Goal: Transaction & Acquisition: Purchase product/service

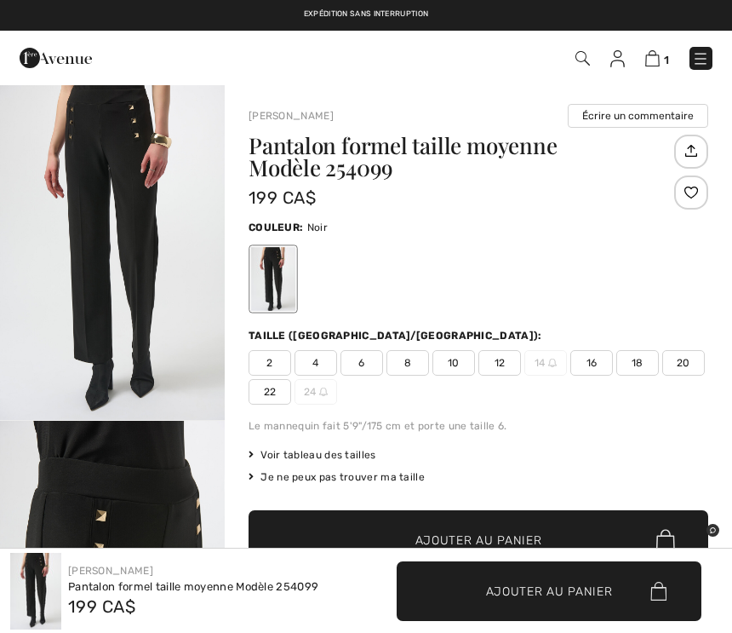
scroll to position [560, 0]
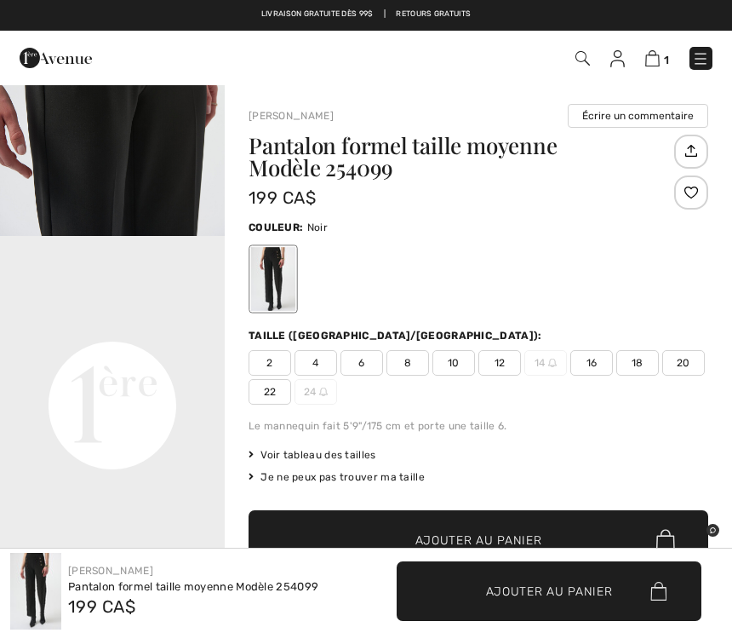
click at [470, 520] on span "✔ Ajouté au panier Ajouter au panier" at bounding box center [479, 540] width 460 height 60
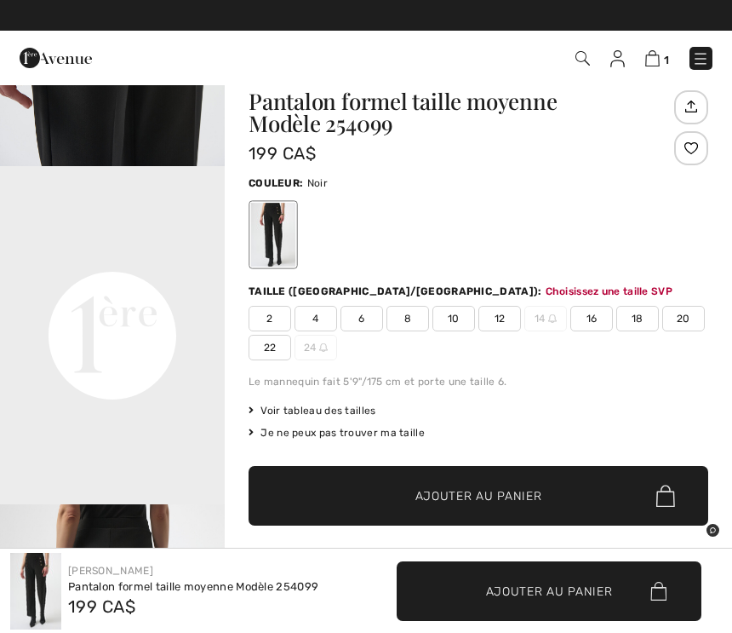
scroll to position [0, 0]
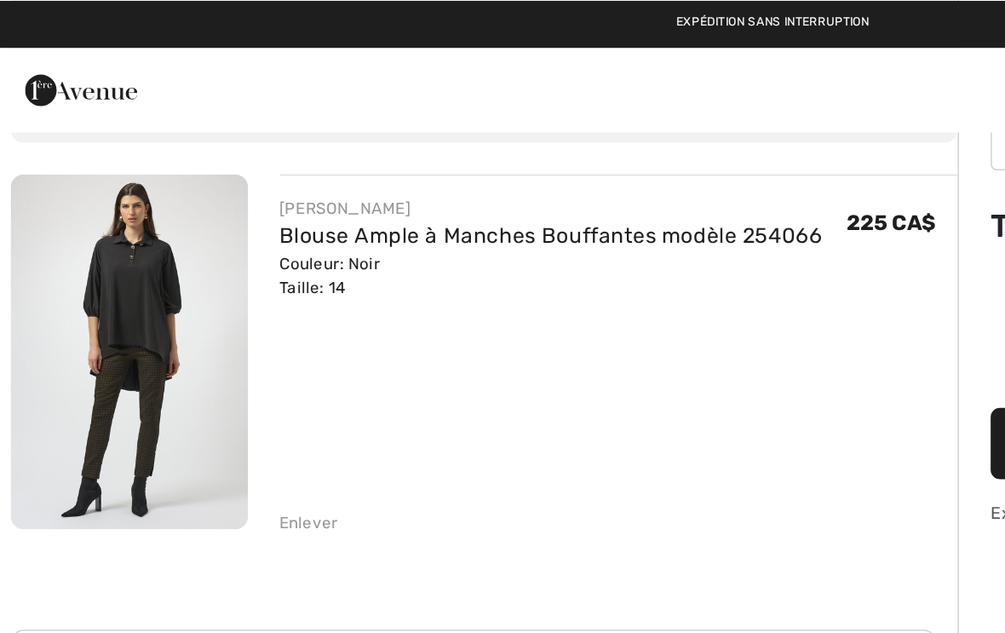
scroll to position [27, 0]
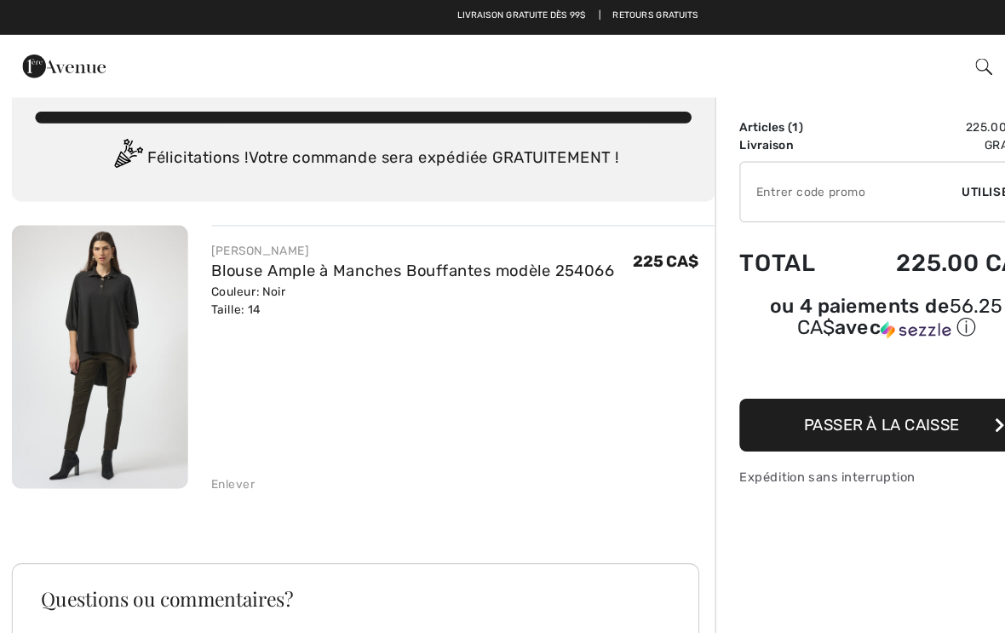
click at [743, 373] on span "Passer à la caisse" at bounding box center [766, 369] width 135 height 16
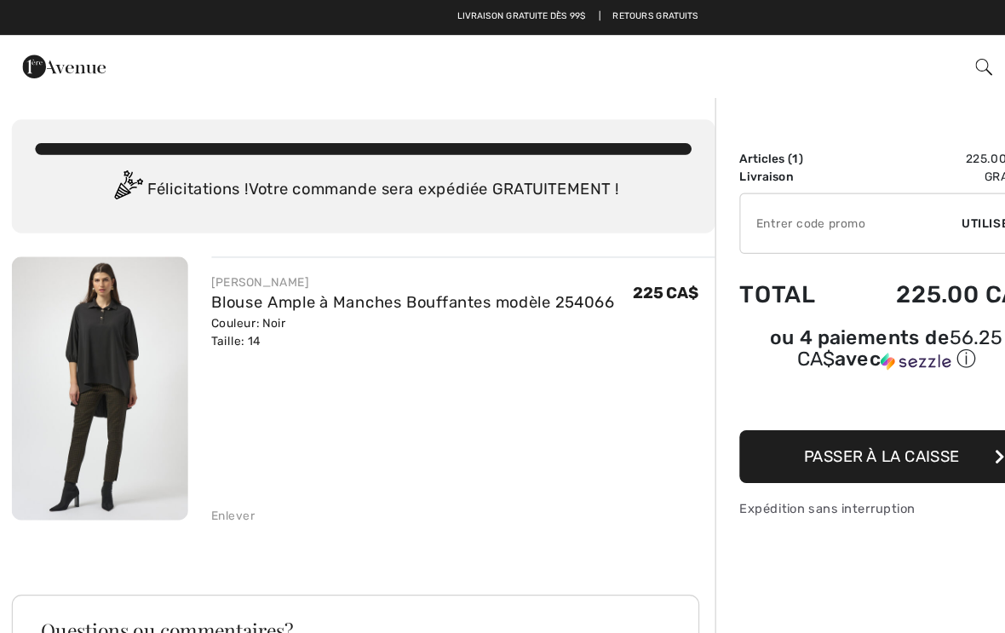
click at [761, 402] on span "Passer à la caisse" at bounding box center [766, 396] width 135 height 16
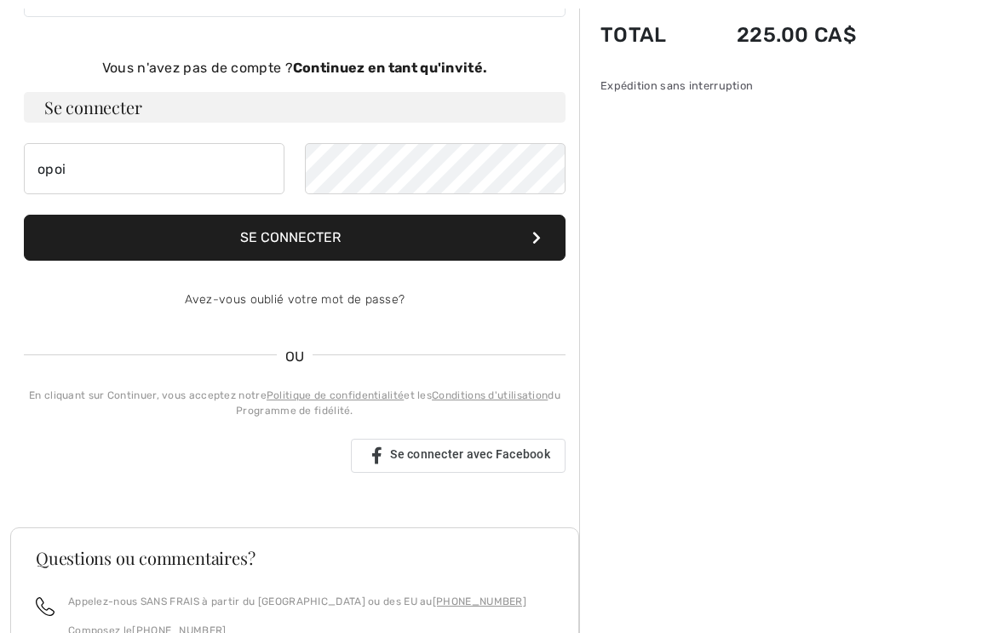
scroll to position [154, 0]
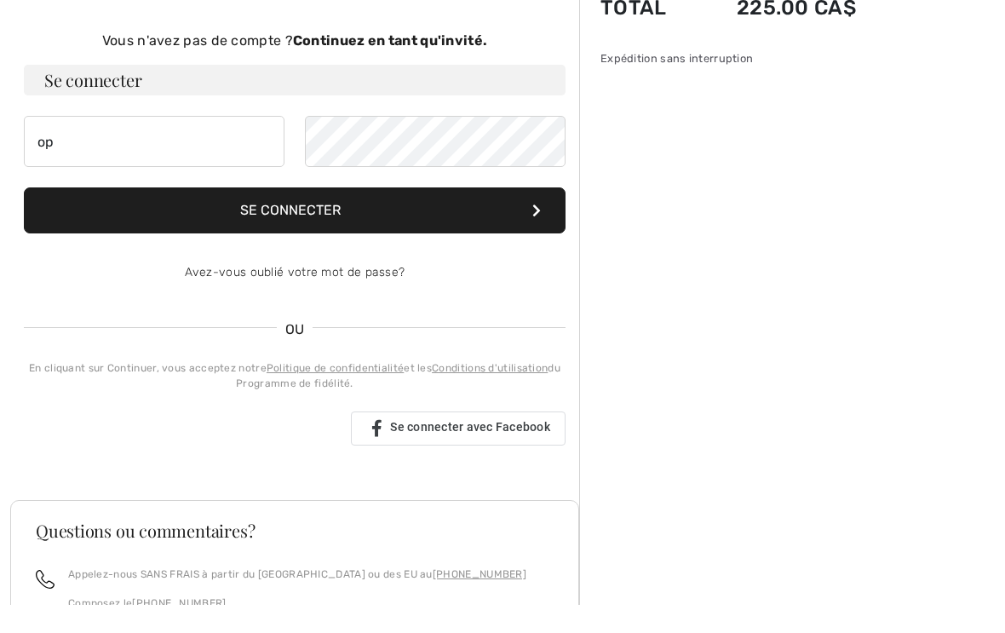
type input "o"
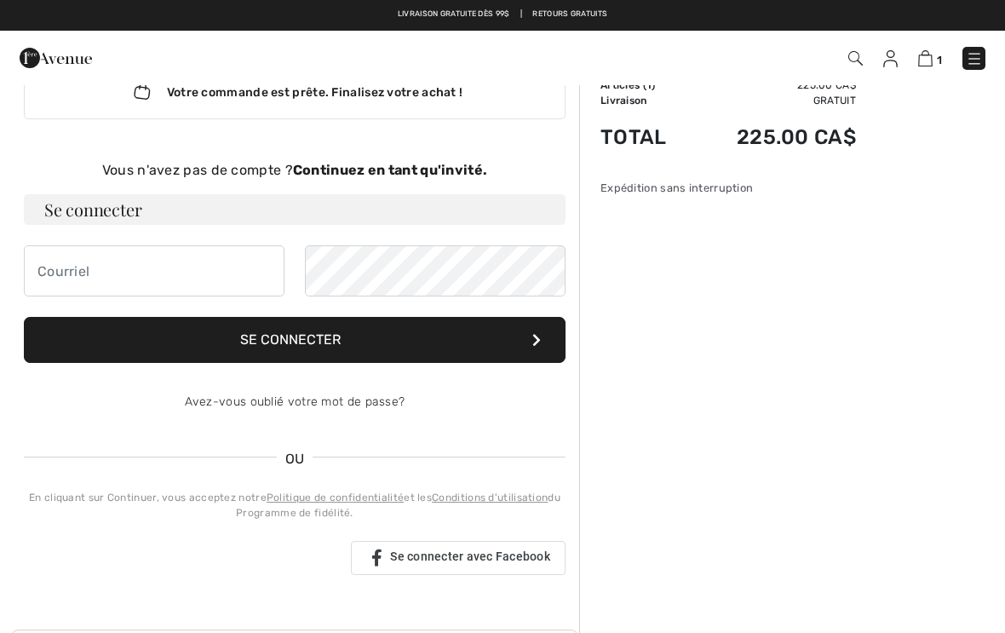
scroll to position [0, 0]
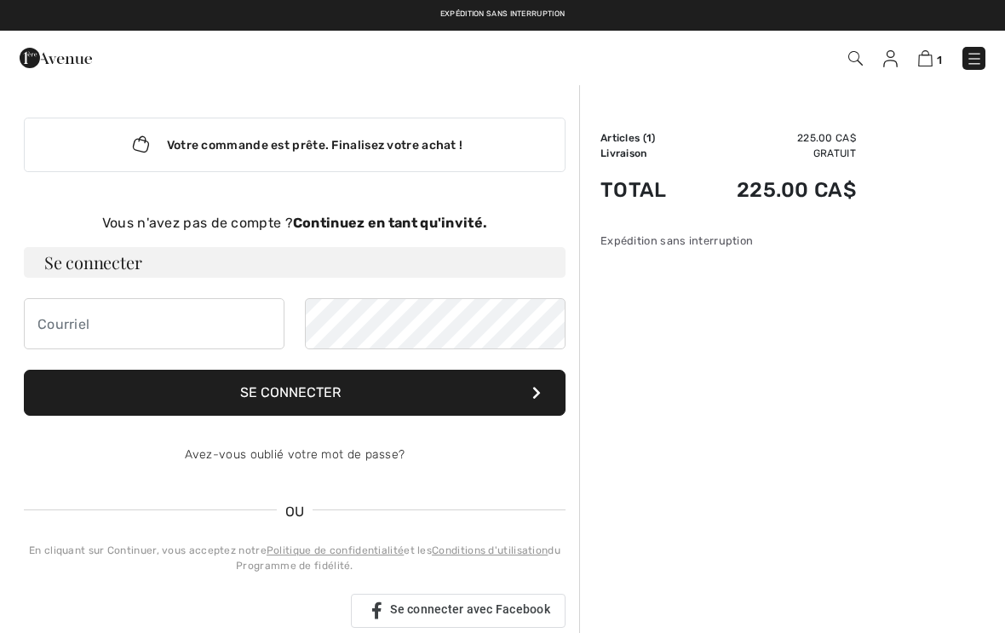
click at [434, 227] on strong "Continuez en tant qu'invité." at bounding box center [390, 223] width 194 height 16
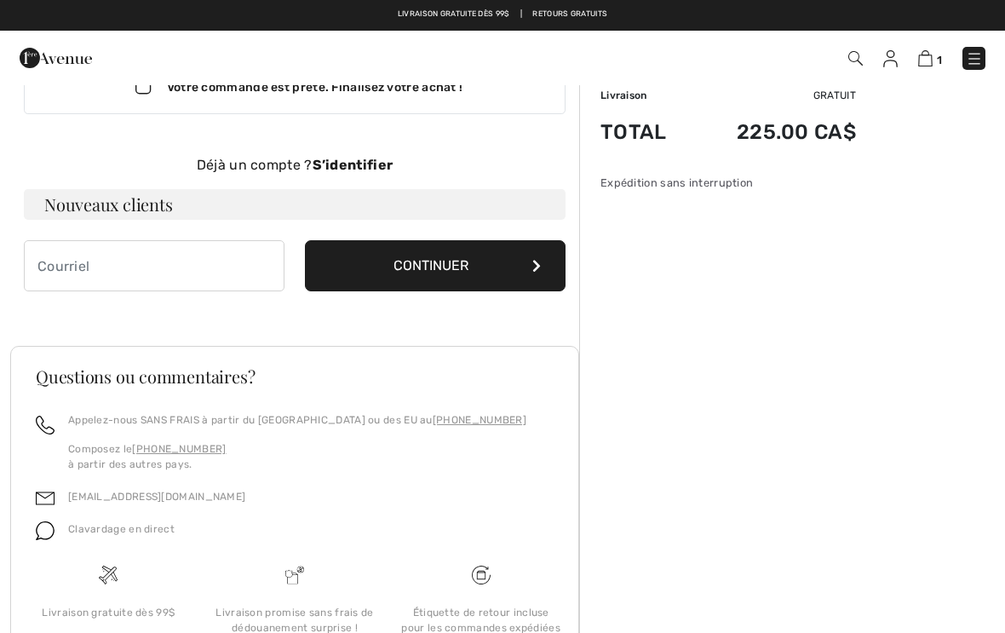
scroll to position [56, 0]
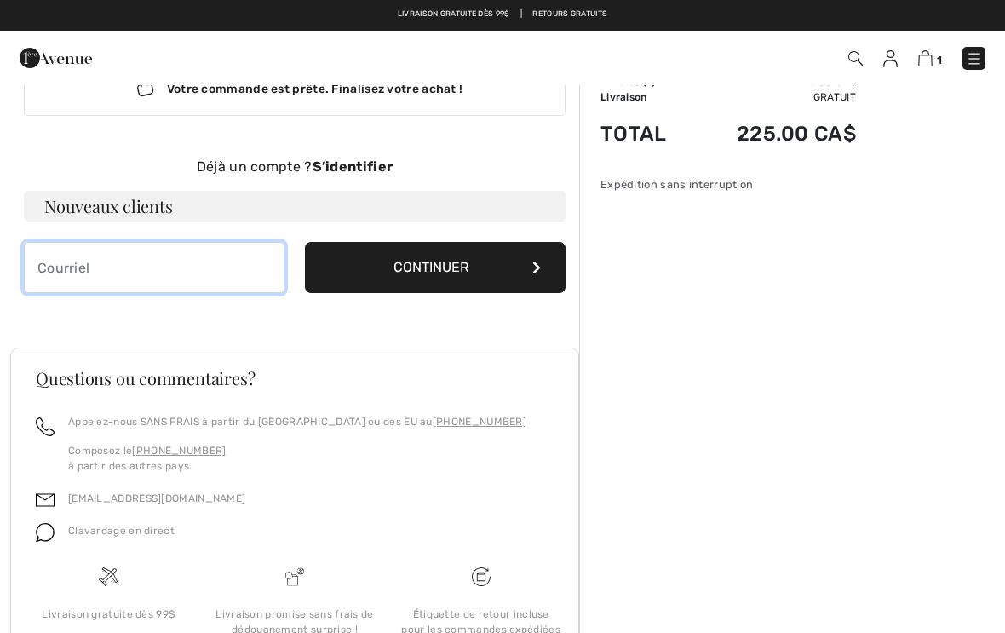
click at [146, 282] on input "email" at bounding box center [154, 267] width 261 height 51
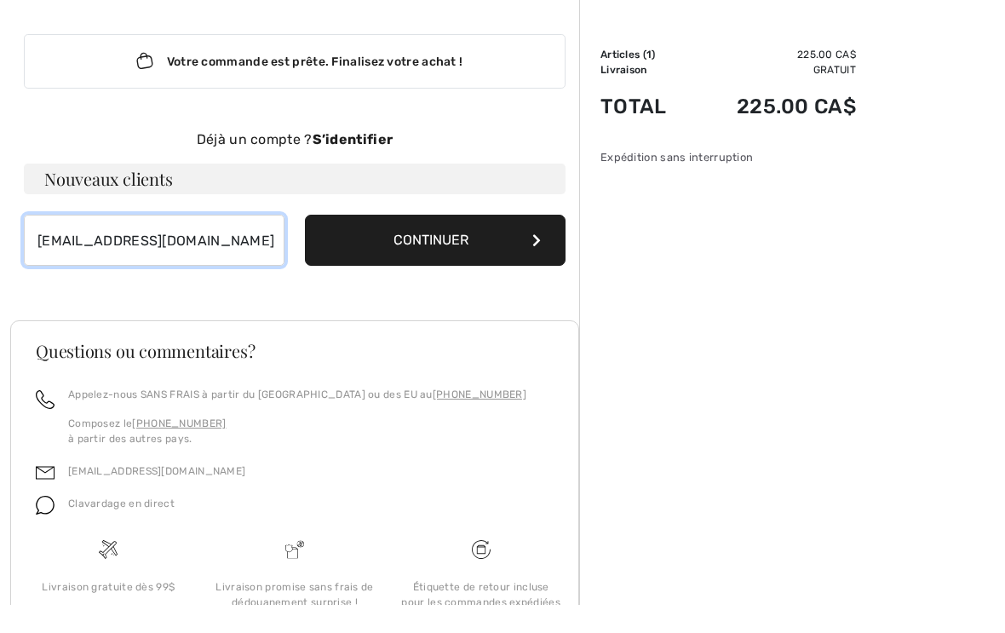
type input "opoirier70@gmail.com"
click at [445, 243] on button "Continuer" at bounding box center [435, 268] width 261 height 51
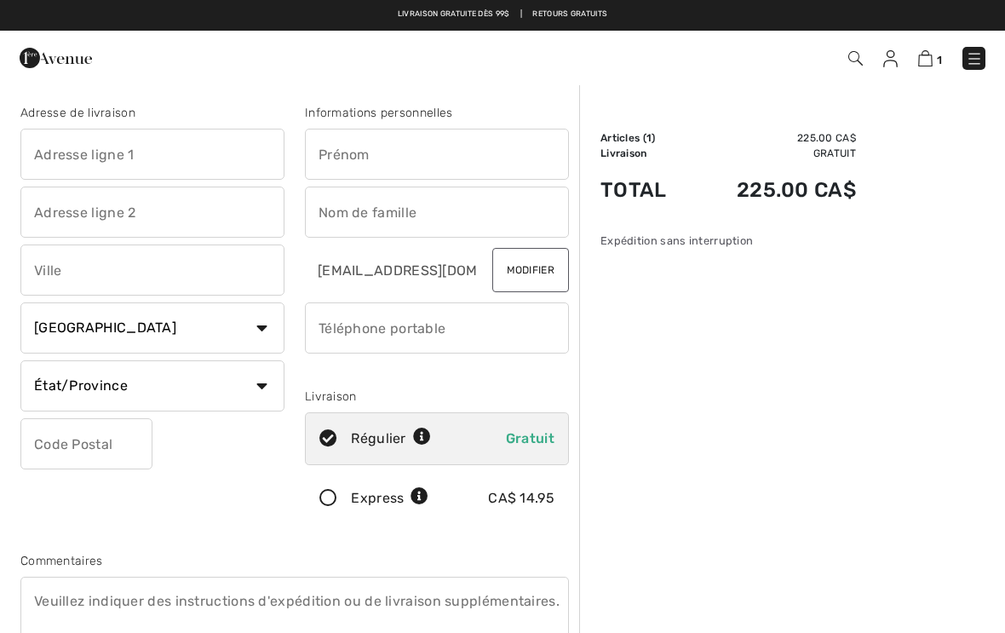
click at [168, 163] on input "text" at bounding box center [152, 154] width 264 height 51
type input "167 1ere avenue"
click at [443, 169] on input "text" at bounding box center [437, 154] width 264 height 51
click at [389, 142] on input "text" at bounding box center [437, 154] width 264 height 51
type input "Odette"
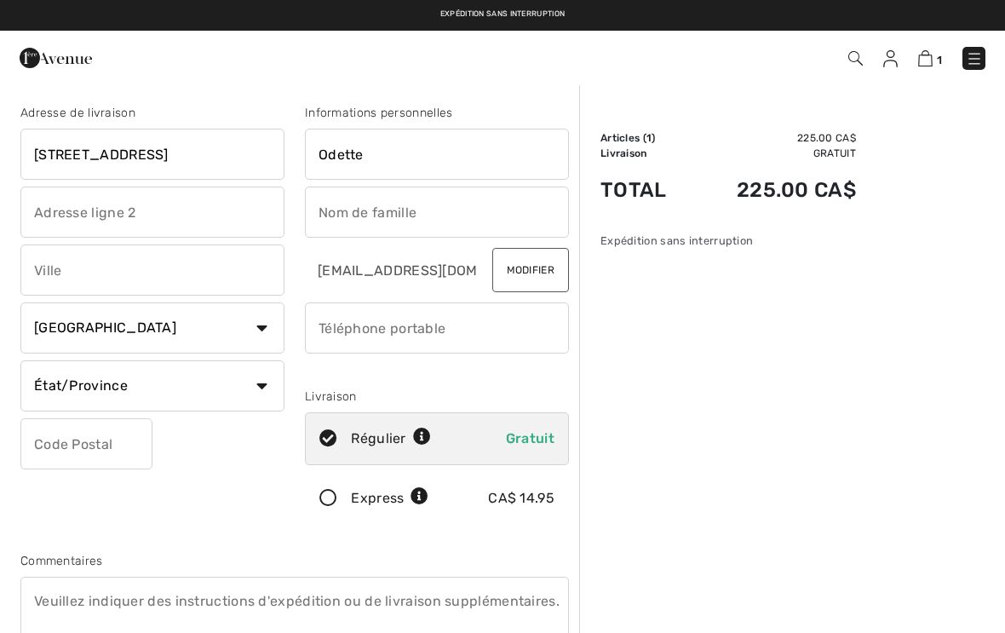
click at [405, 215] on input "text" at bounding box center [437, 212] width 264 height 51
type input "[PERSON_NAME]"
click at [169, 157] on input "167 1ere avenue" at bounding box center [152, 154] width 264 height 51
type input "167 2e avenue"
click at [140, 273] on input "text" at bounding box center [152, 269] width 264 height 51
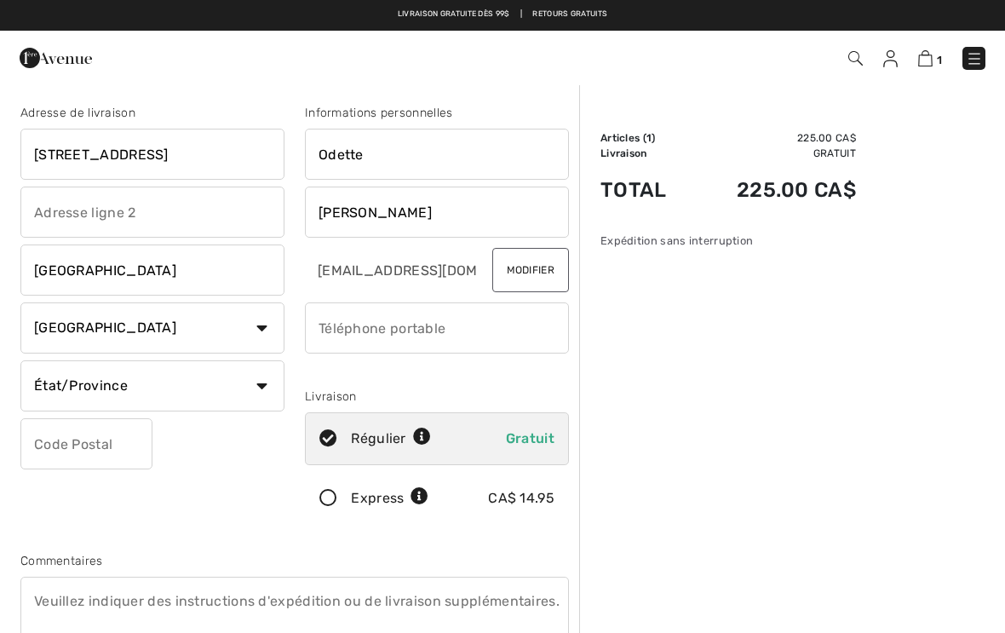
type input "[GEOGRAPHIC_DATA]"
click at [261, 388] on select "État/Province Alberta Colombie-Britannique Ile-du-Prince-Edward Manitoba Nouvea…" at bounding box center [152, 385] width 264 height 51
select select "QC"
click at [226, 443] on div "Adresse de livraison 167 2e avenue Saint-Siméon Pays Canada États-Unis Afghanis…" at bounding box center [152, 318] width 284 height 428
click at [114, 434] on input "text" at bounding box center [86, 443] width 132 height 51
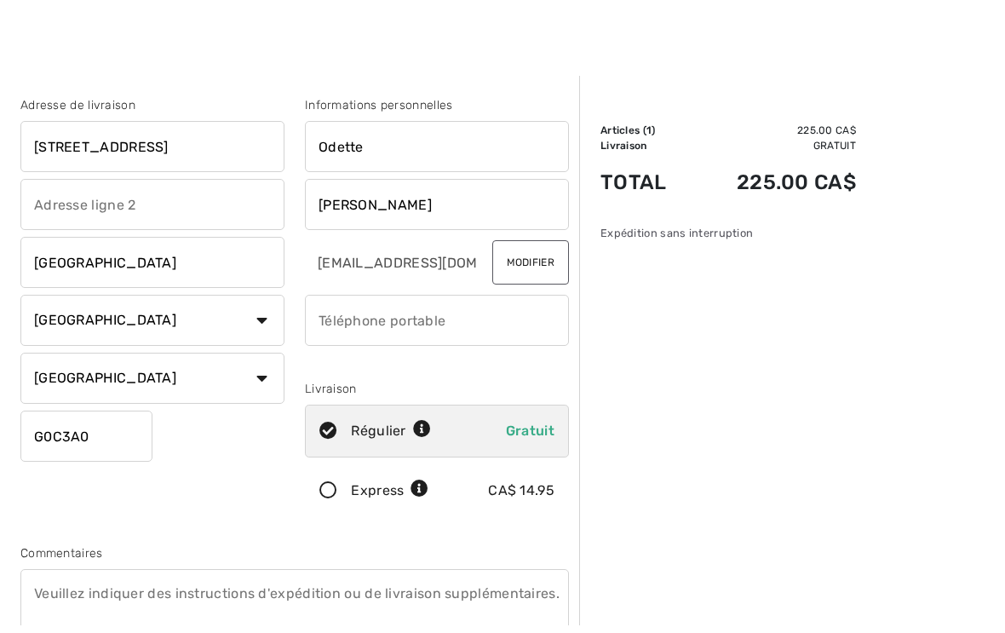
type input "G0C3A0"
click at [497, 319] on input "phone" at bounding box center [437, 327] width 264 height 51
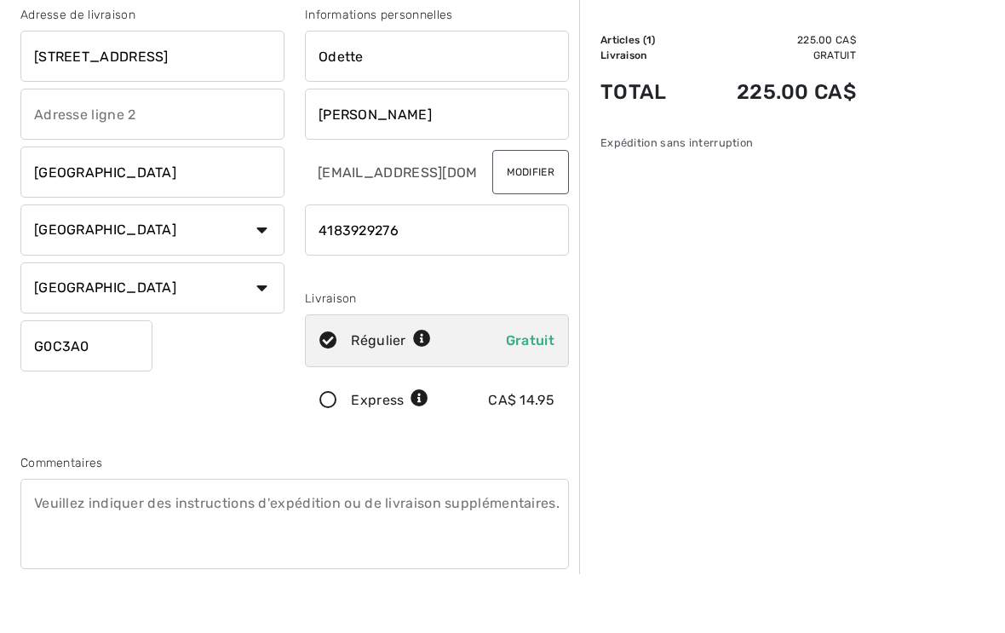
scroll to position [40, 0]
type input "4183929276"
click at [524, 390] on span "Gratuit" at bounding box center [530, 398] width 49 height 16
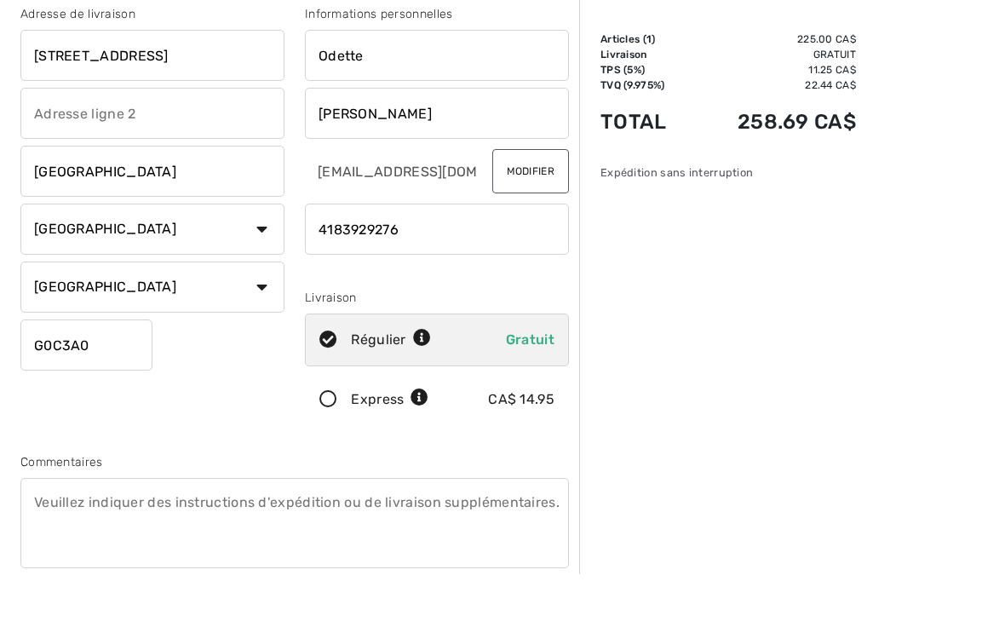
scroll to position [100, 0]
click at [486, 339] on div "Régulier Gratuit" at bounding box center [437, 339] width 264 height 53
radio input "true"
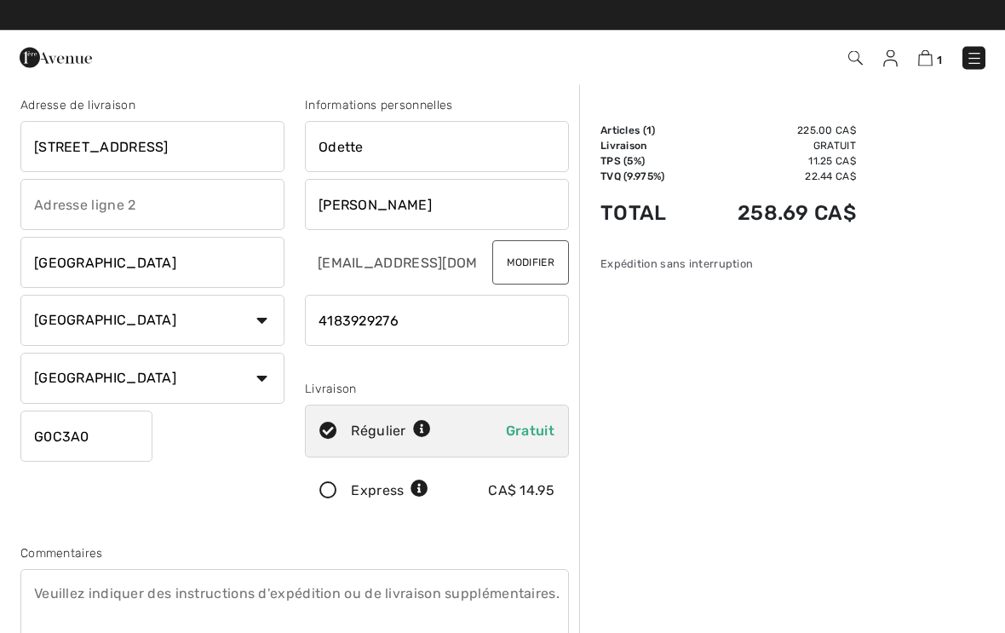
scroll to position [6, 0]
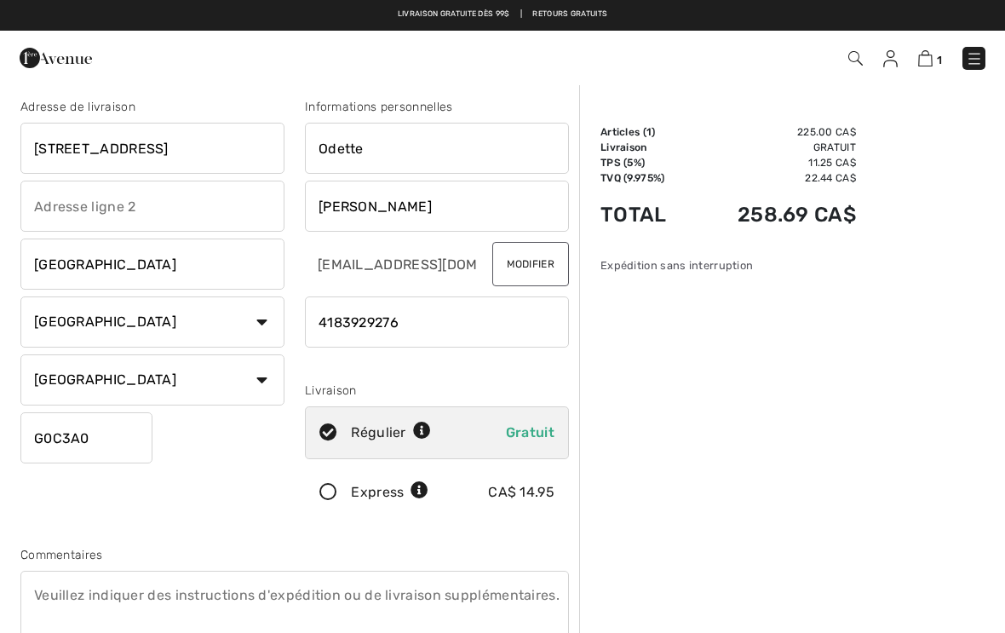
click at [134, 450] on input "G0C3A0" at bounding box center [86, 437] width 132 height 51
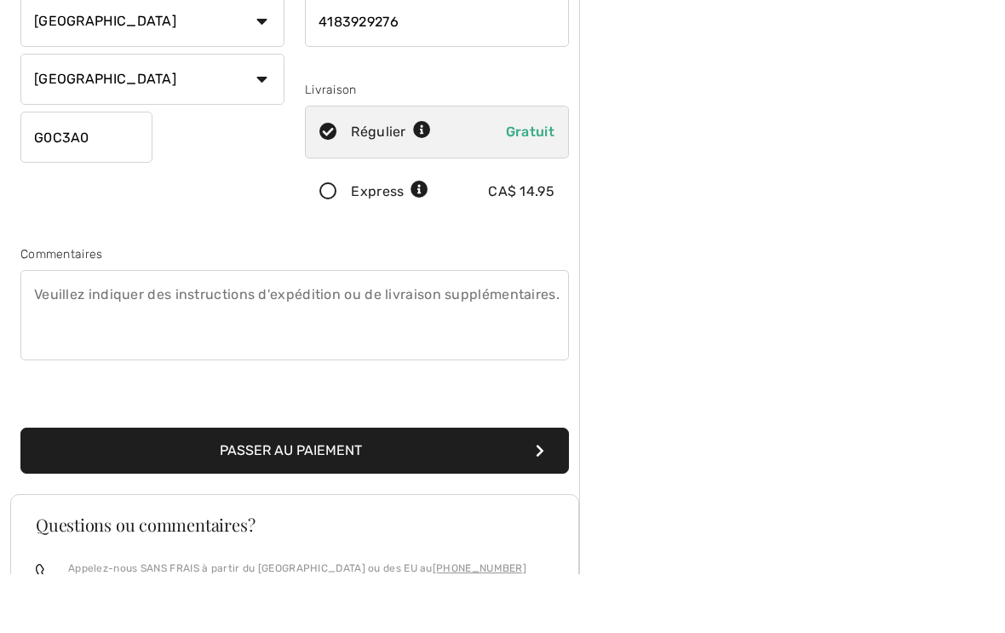
scroll to position [273, 0]
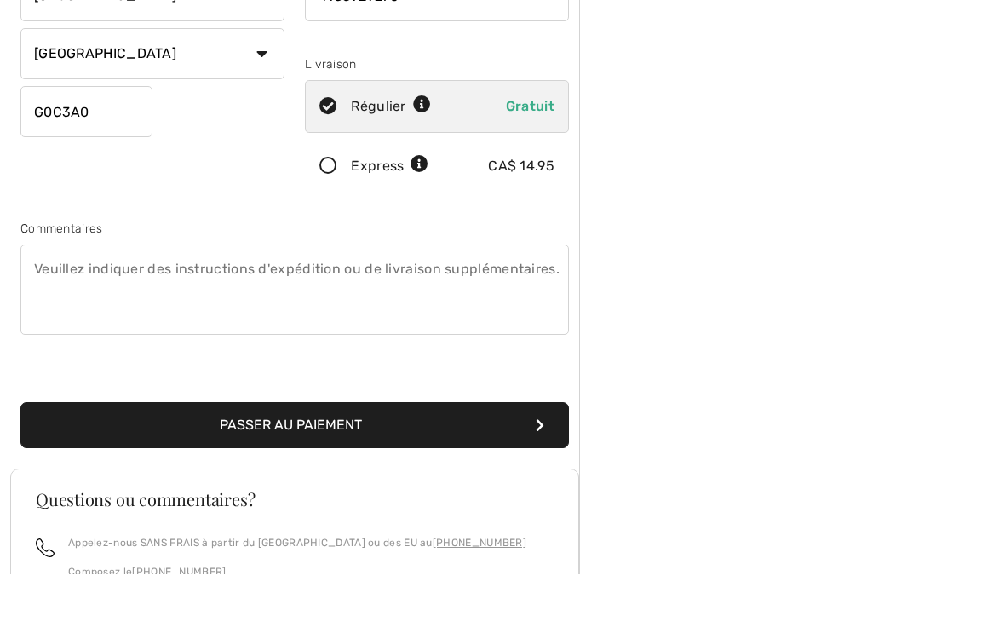
type input "G0C3A0"
click at [457, 461] on button "Passer au paiement" at bounding box center [294, 484] width 549 height 46
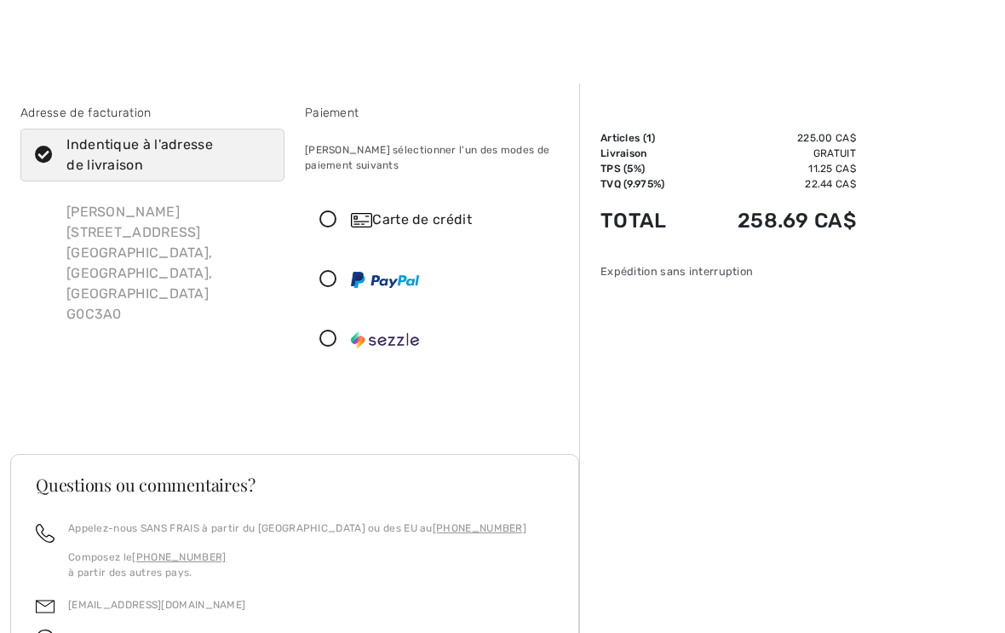
scroll to position [11, 0]
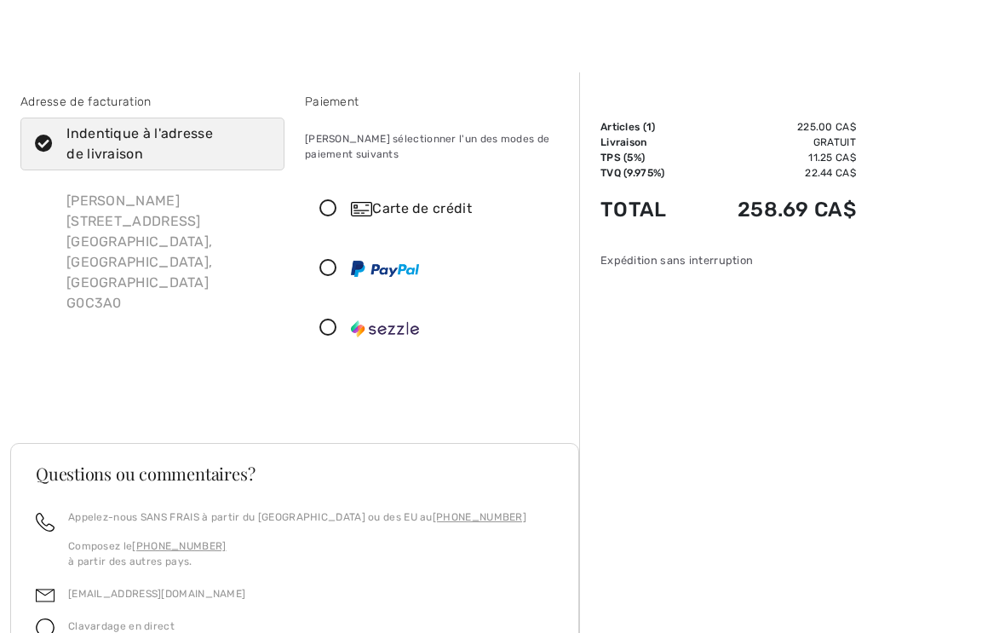
click at [331, 211] on icon at bounding box center [328, 209] width 45 height 18
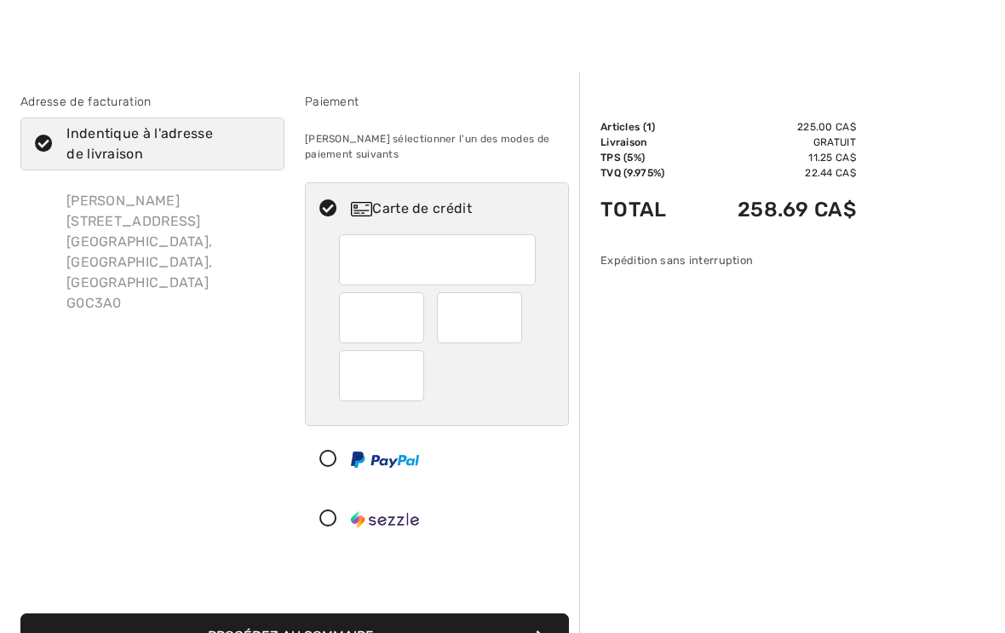
scroll to position [10, 0]
click at [425, 318] on div at bounding box center [388, 318] width 99 height 51
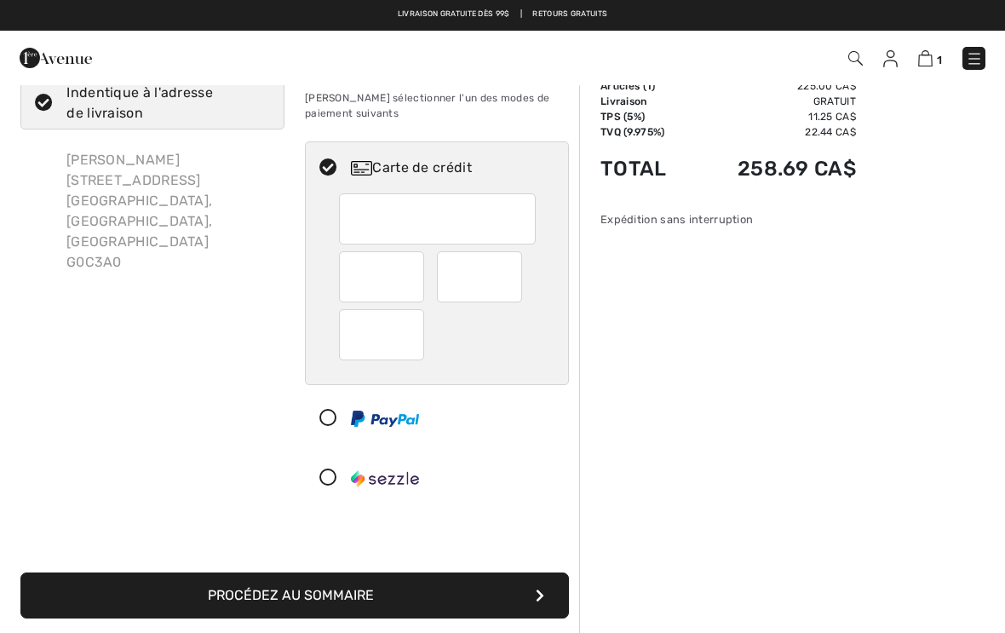
scroll to position [49, 0]
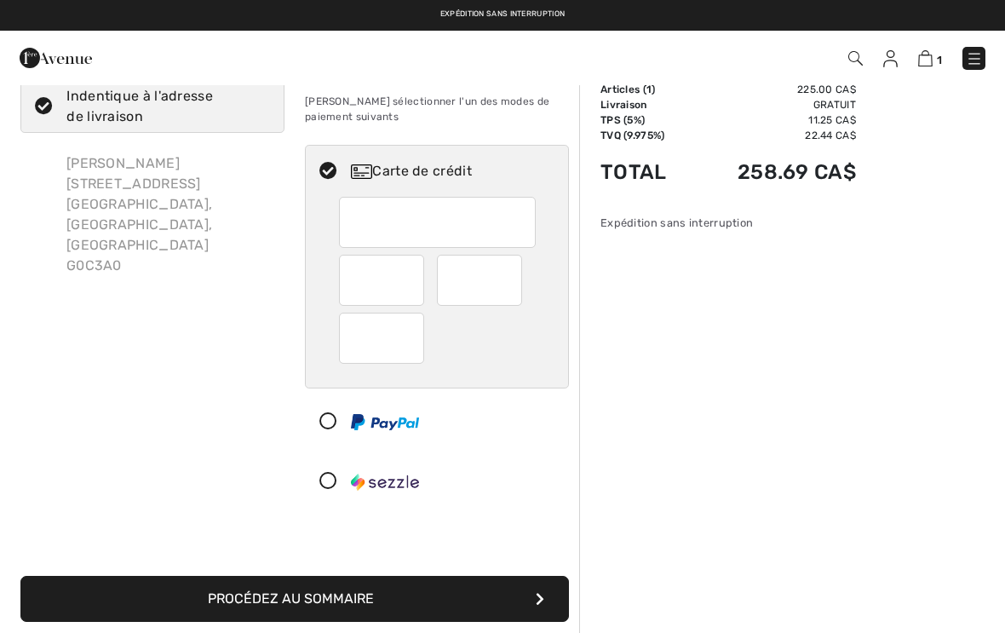
click at [602, 632] on div "Sommaire Description Articles ( 1 ) 225.00 CA$ Code promo 0.00 CA$ Livraison Gr…" at bounding box center [792, 541] width 426 height 1013
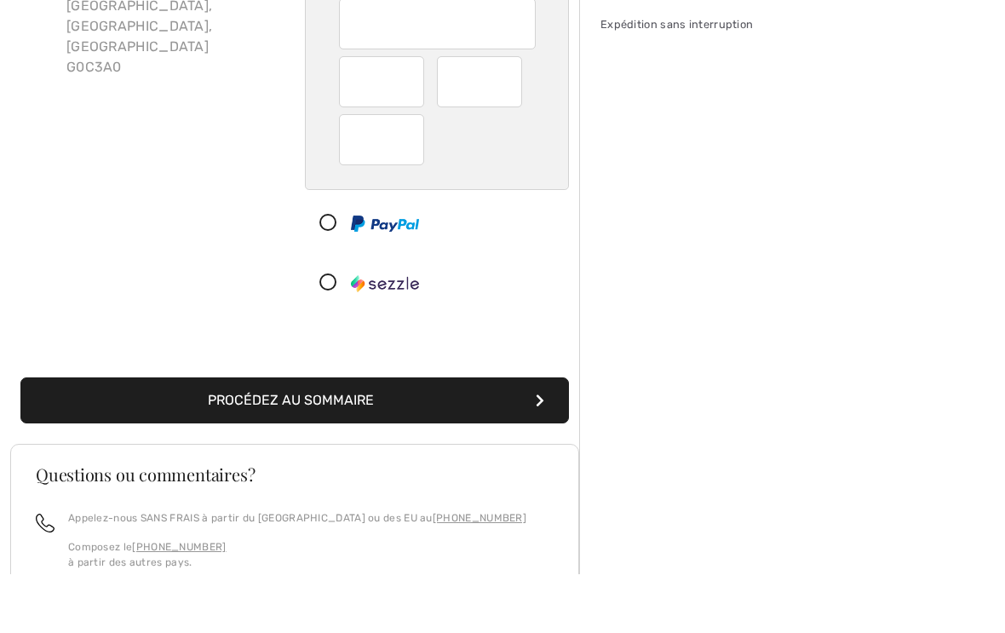
scroll to position [208, 0]
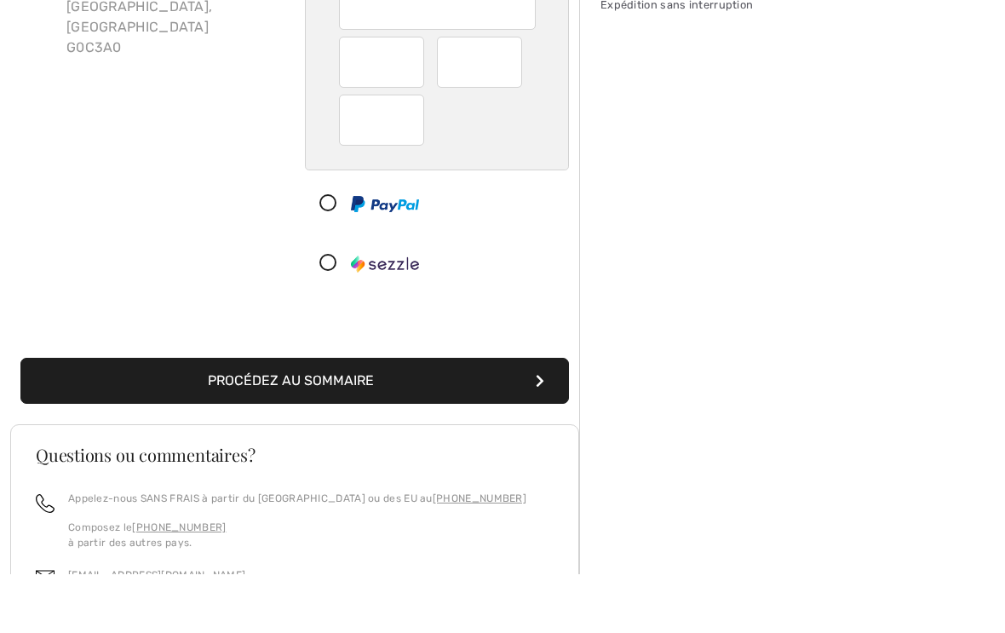
click at [412, 417] on button "Procédez au sommaire" at bounding box center [294, 440] width 549 height 46
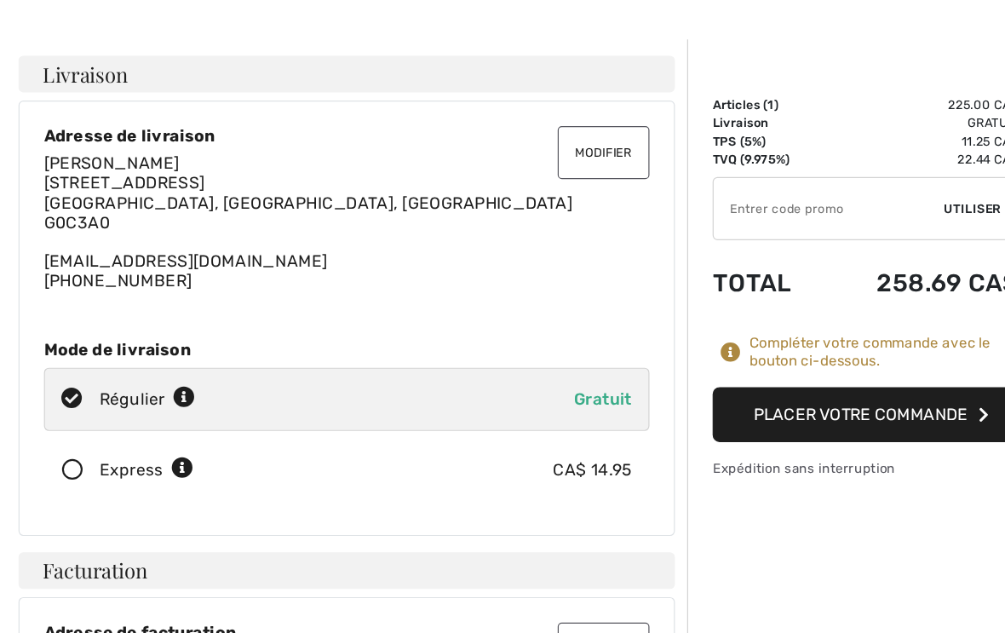
click at [706, 374] on button "Placer votre commande" at bounding box center [728, 397] width 256 height 46
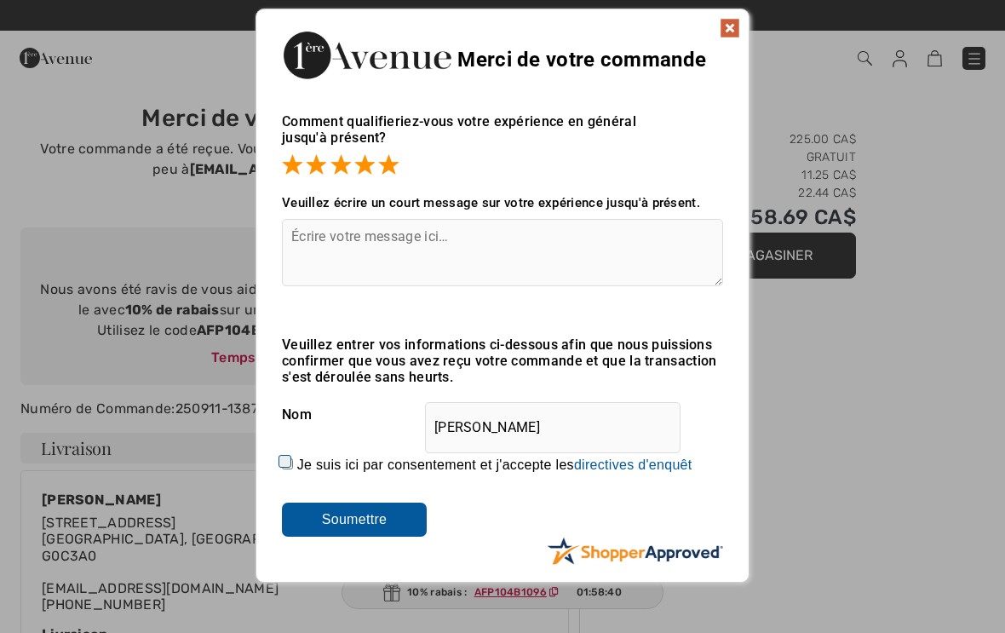
click at [382, 526] on input "Soumettre" at bounding box center [354, 520] width 145 height 34
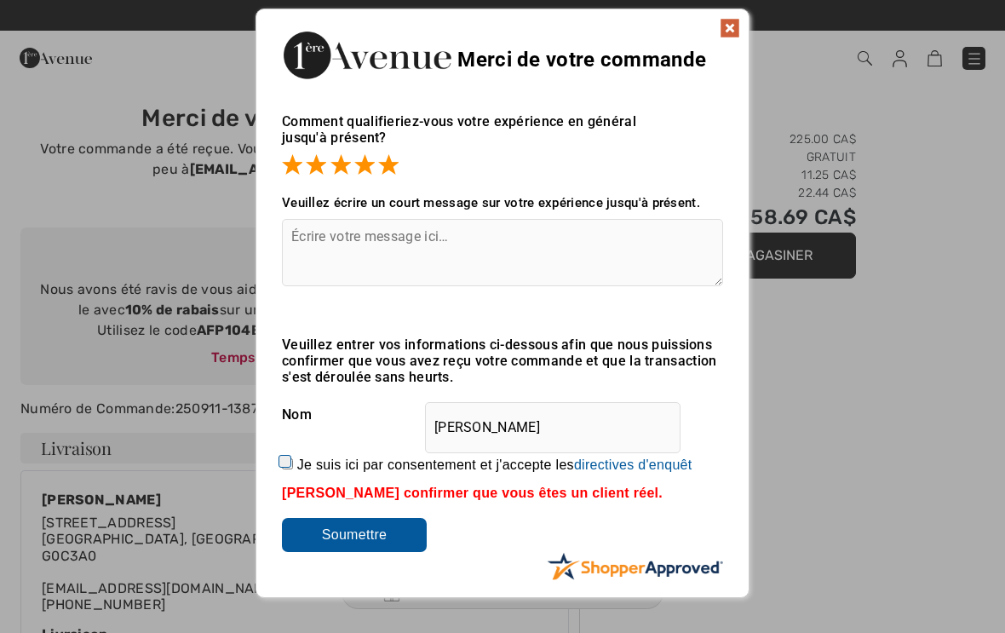
click at [733, 25] on img at bounding box center [730, 28] width 20 height 20
